Goal: Task Accomplishment & Management: Manage account settings

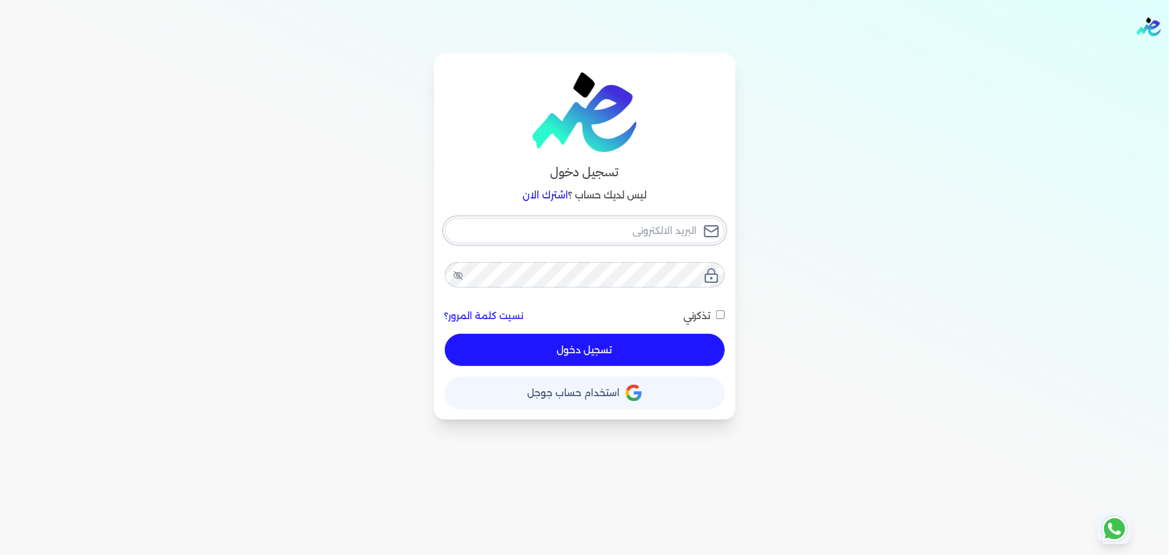
type input "[EMAIL_ADDRESS][DOMAIN_NAME]"
click at [699, 359] on button "تسجيل دخول" at bounding box center [585, 350] width 280 height 32
checkbox input "false"
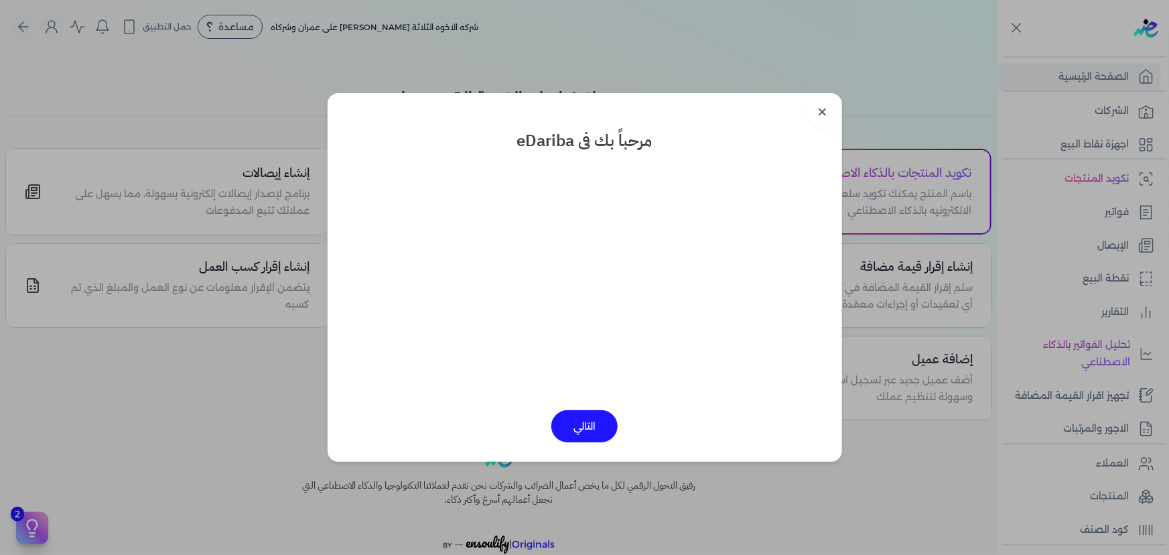
drag, startPoint x: 829, startPoint y: 107, endPoint x: 819, endPoint y: 129, distance: 23.4
click at [825, 114] on link "✕" at bounding box center [823, 112] width 32 height 32
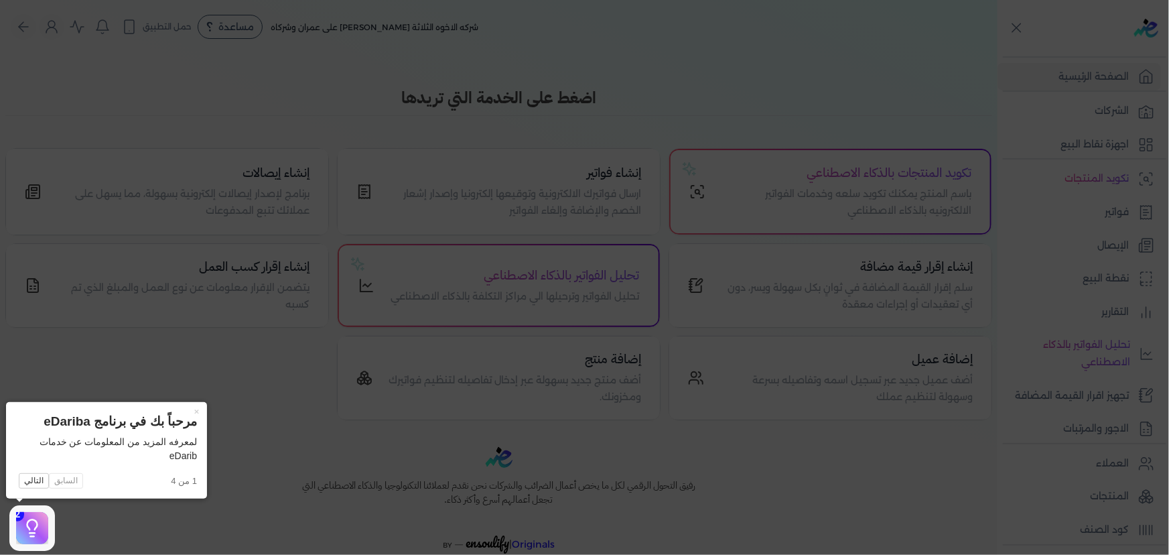
click at [769, 117] on icon at bounding box center [584, 277] width 1169 height 555
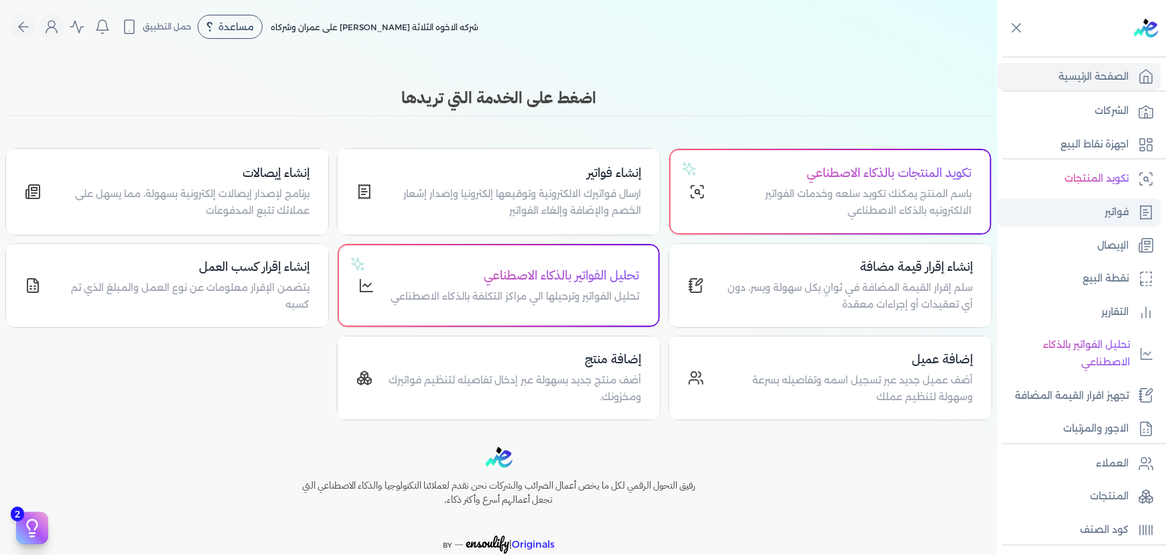
click at [1087, 218] on link "فواتير" at bounding box center [1079, 212] width 163 height 28
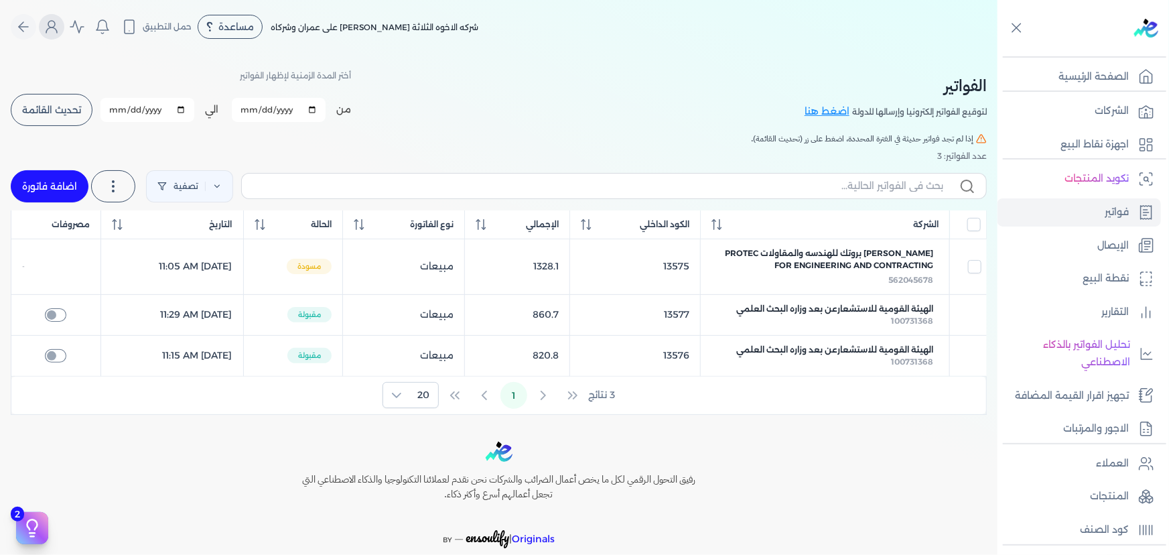
click at [64, 26] on button "Global" at bounding box center [51, 26] width 25 height 25
click at [64, 23] on button "Global" at bounding box center [51, 26] width 25 height 25
click at [111, 26] on icon "Global" at bounding box center [102, 27] width 16 height 16
click at [47, 109] on span "تحديث القائمة" at bounding box center [51, 109] width 59 height 9
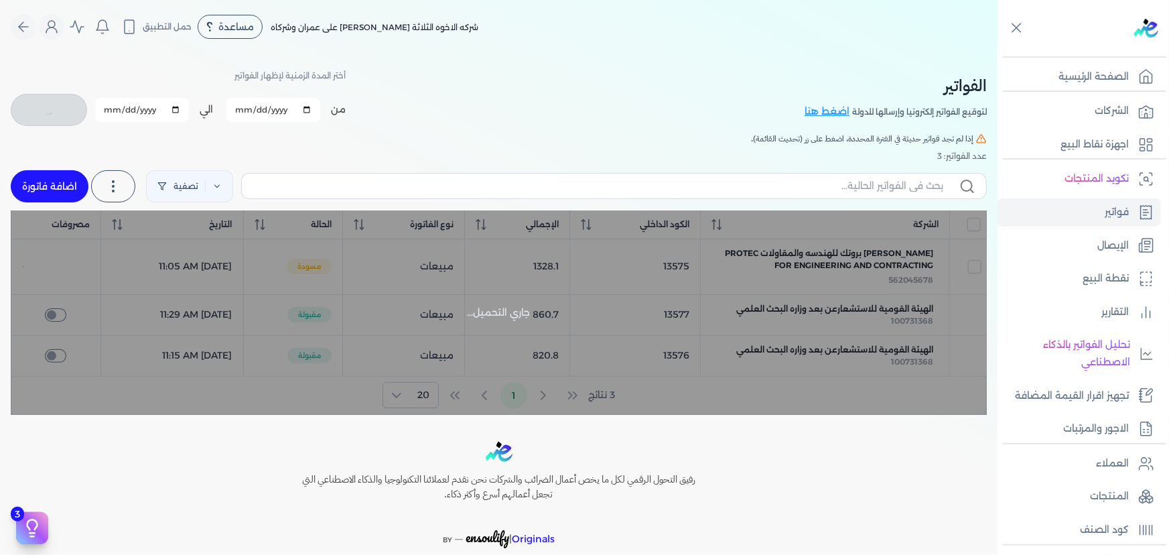
checkbox input "false"
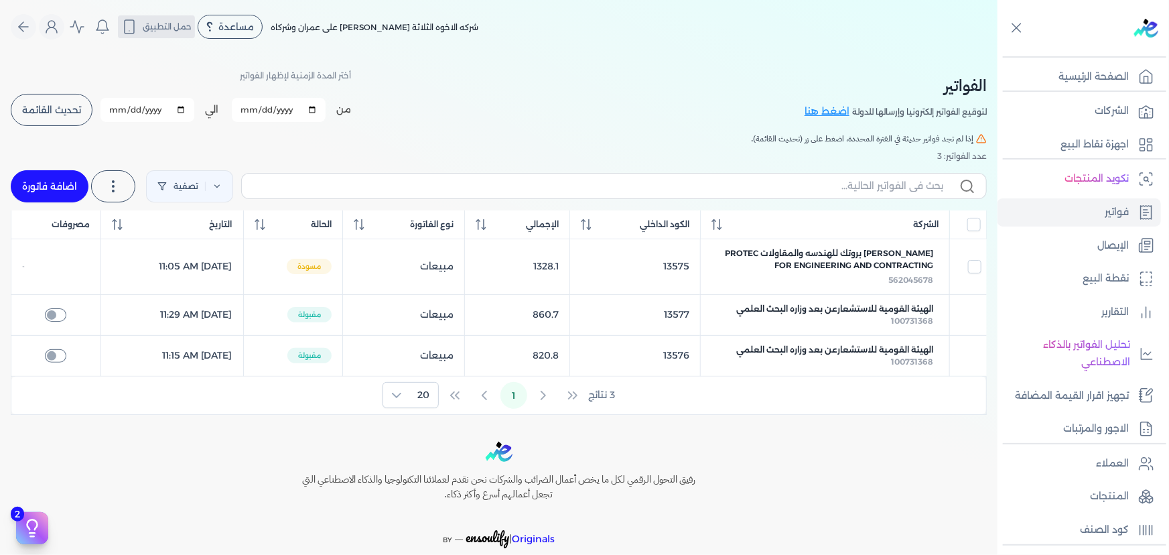
click at [168, 18] on button "حمل التطبيق" at bounding box center [156, 26] width 77 height 23
click at [101, 27] on icon "Global" at bounding box center [102, 27] width 16 height 16
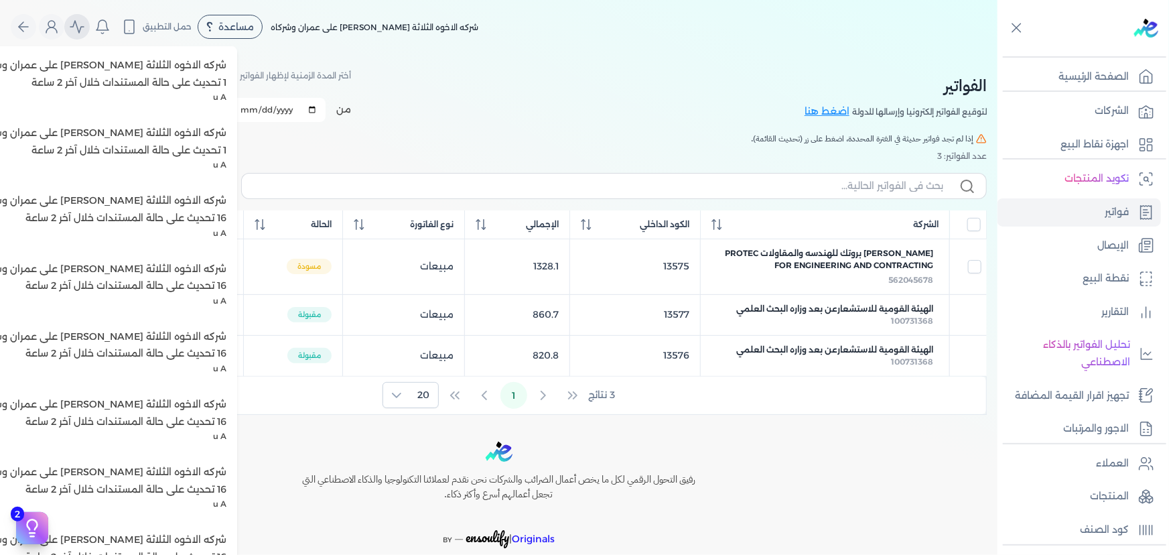
click at [90, 29] on button "Global" at bounding box center [76, 26] width 25 height 25
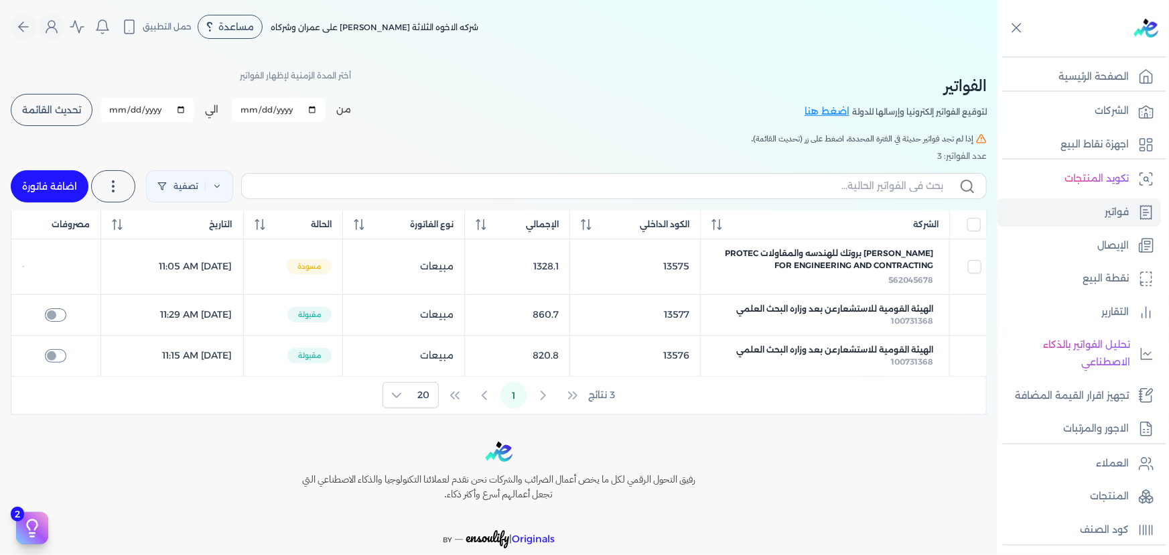
click at [94, 29] on button "Global" at bounding box center [102, 26] width 25 height 25
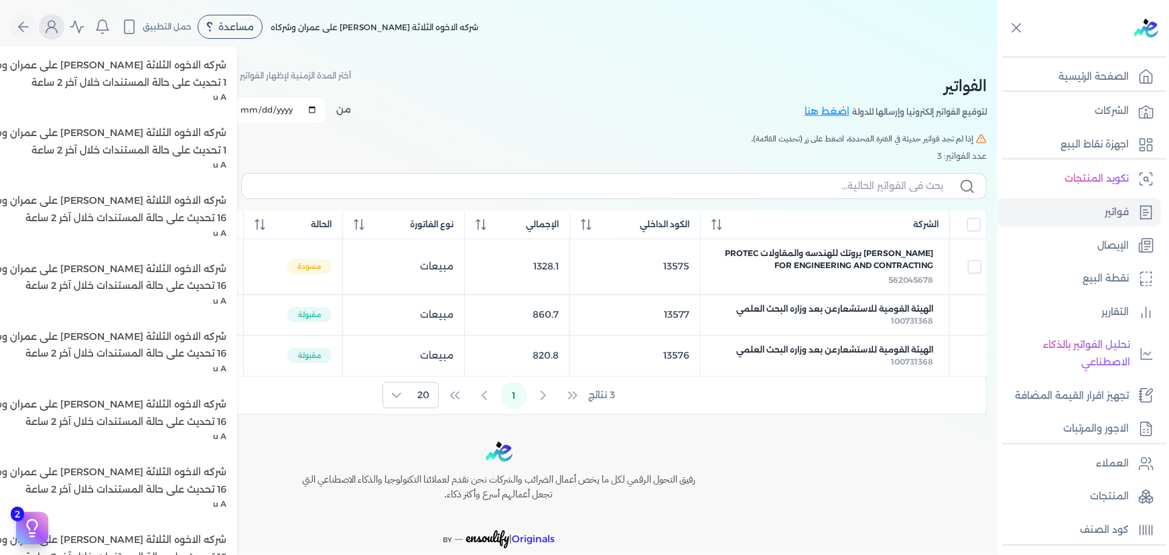
click at [57, 27] on icon "Global" at bounding box center [51, 29] width 11 height 5
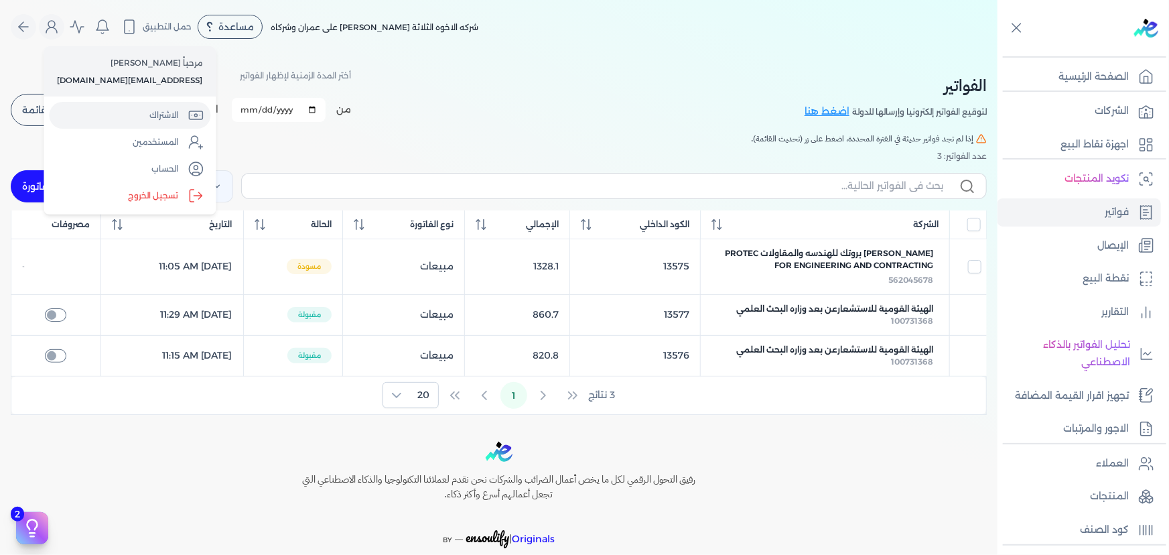
click at [139, 110] on link "الاشتراك" at bounding box center [129, 115] width 161 height 27
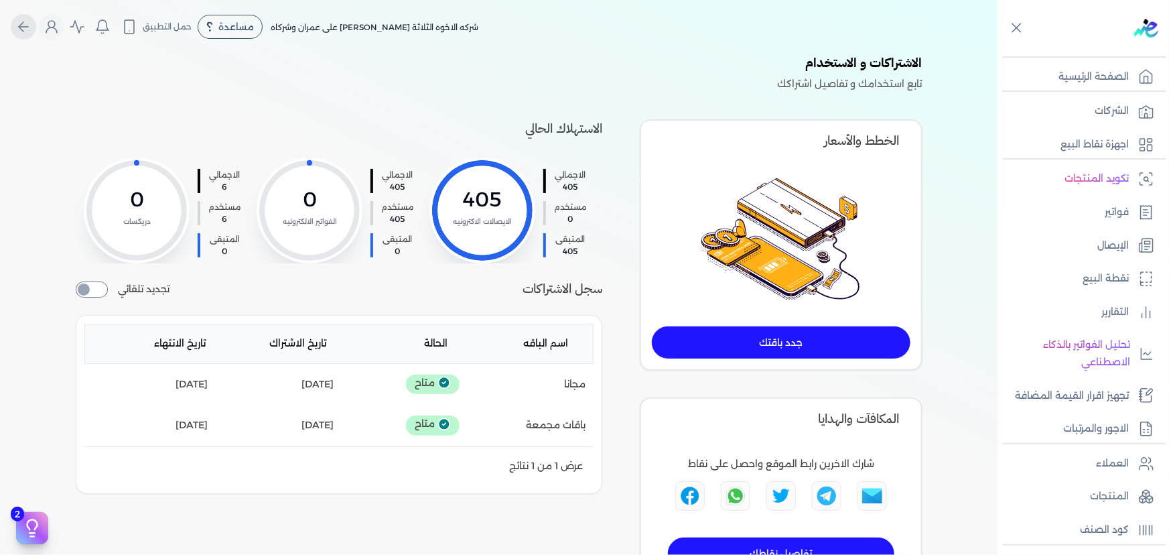
click at [22, 35] on button "Global" at bounding box center [23, 26] width 25 height 25
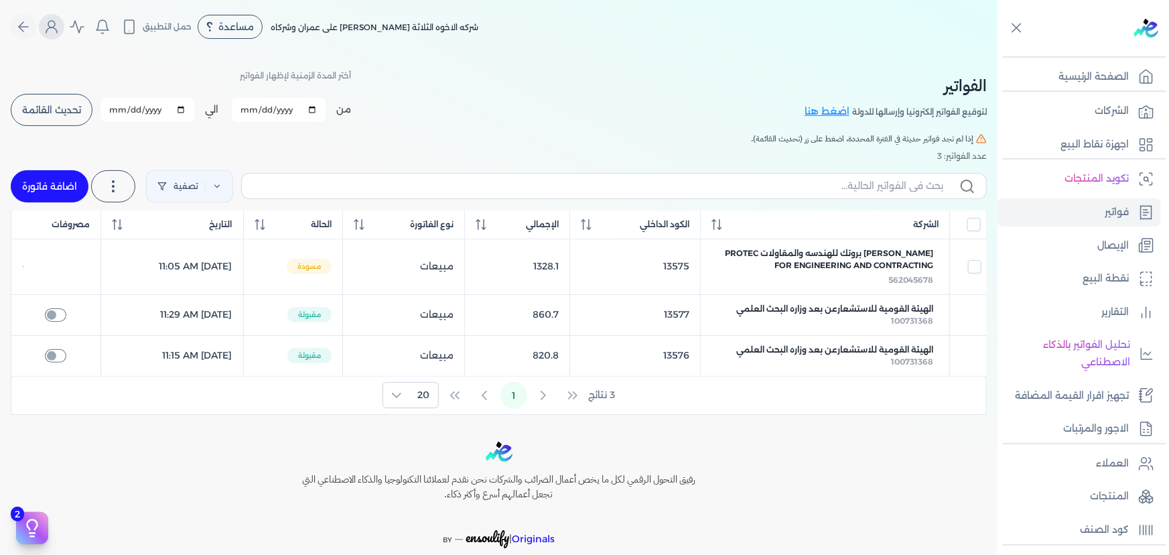
click at [64, 27] on button "Global" at bounding box center [51, 26] width 25 height 25
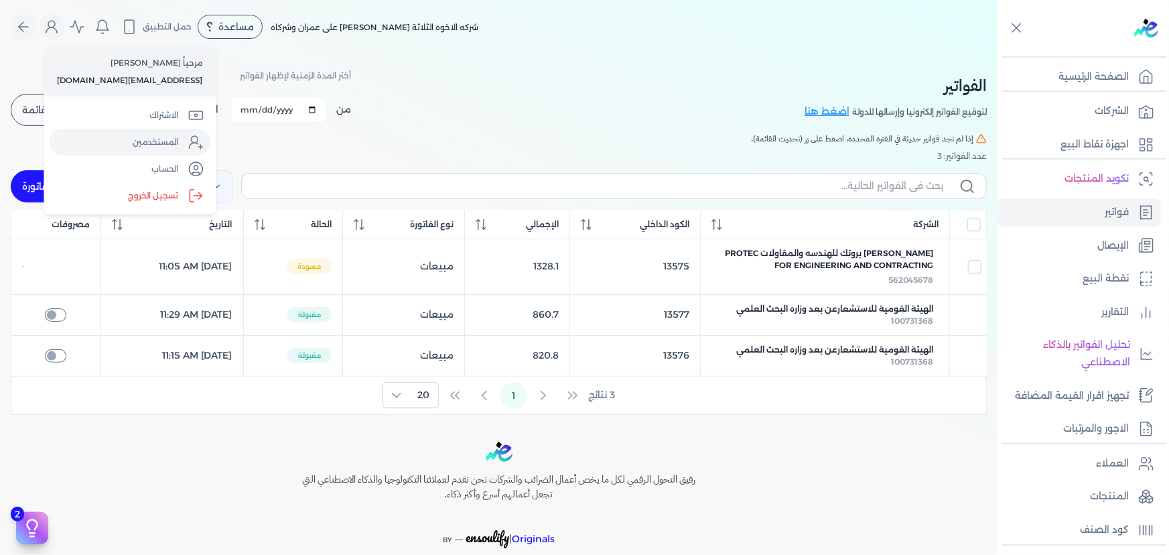
click at [188, 141] on icon "Global" at bounding box center [196, 142] width 16 height 16
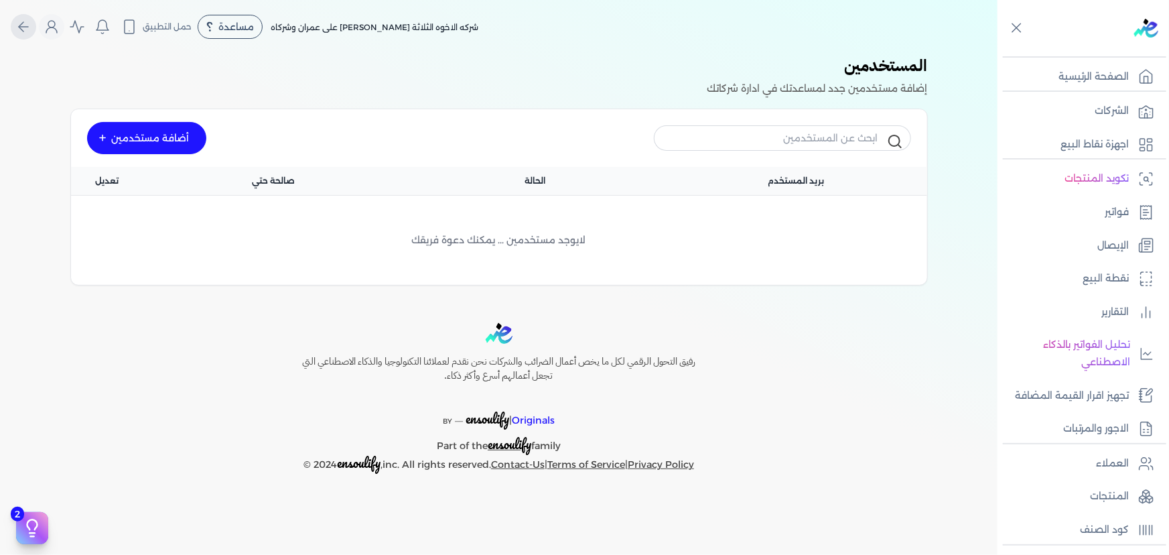
click at [21, 34] on icon "Global" at bounding box center [23, 27] width 16 height 16
